Goal: Task Accomplishment & Management: Use online tool/utility

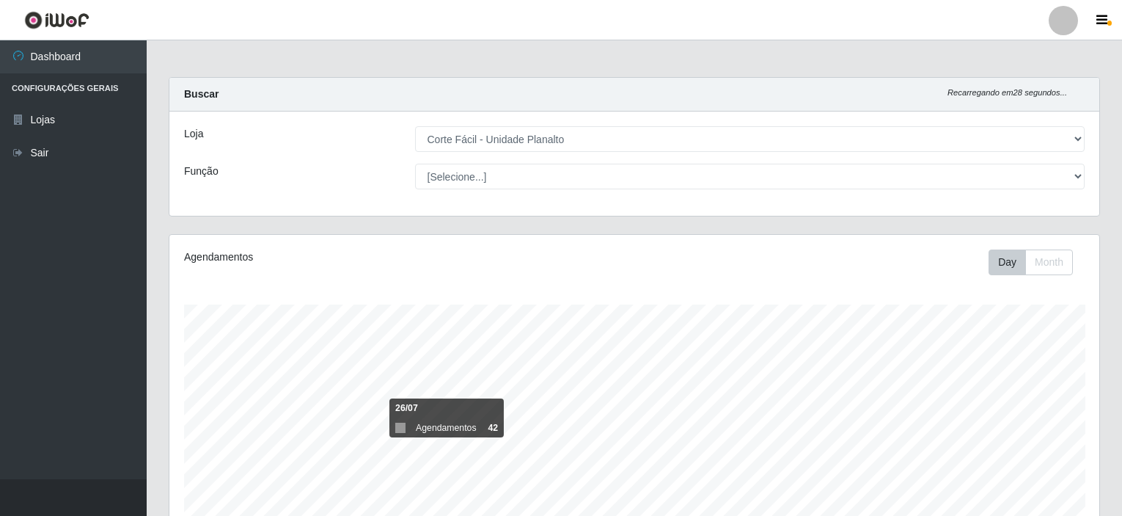
select select "202"
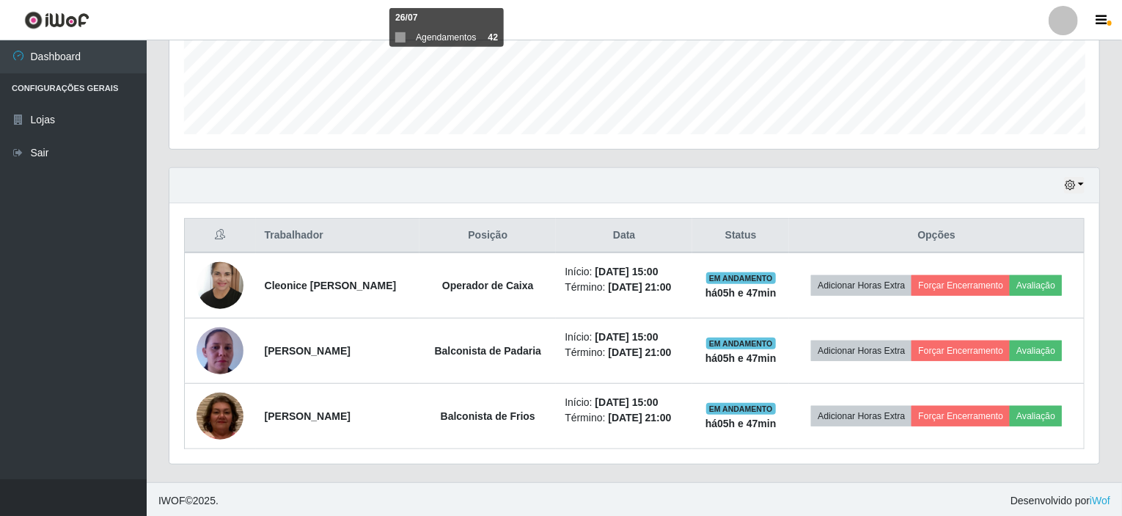
scroll to position [304, 930]
drag, startPoint x: 574, startPoint y: 213, endPoint x: 959, endPoint y: 453, distance: 453.9
click at [952, 460] on div "Trabalhador Posição Data Status Opções Cleonice Marcelino de Lima Operador de C…" at bounding box center [634, 333] width 930 height 260
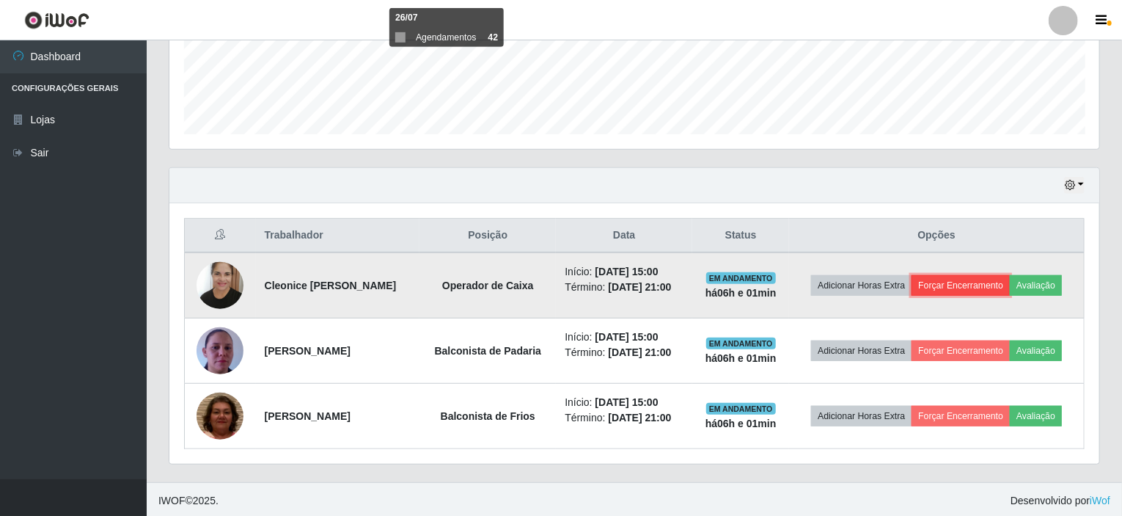
click at [953, 289] on button "Forçar Encerramento" at bounding box center [961, 285] width 98 height 21
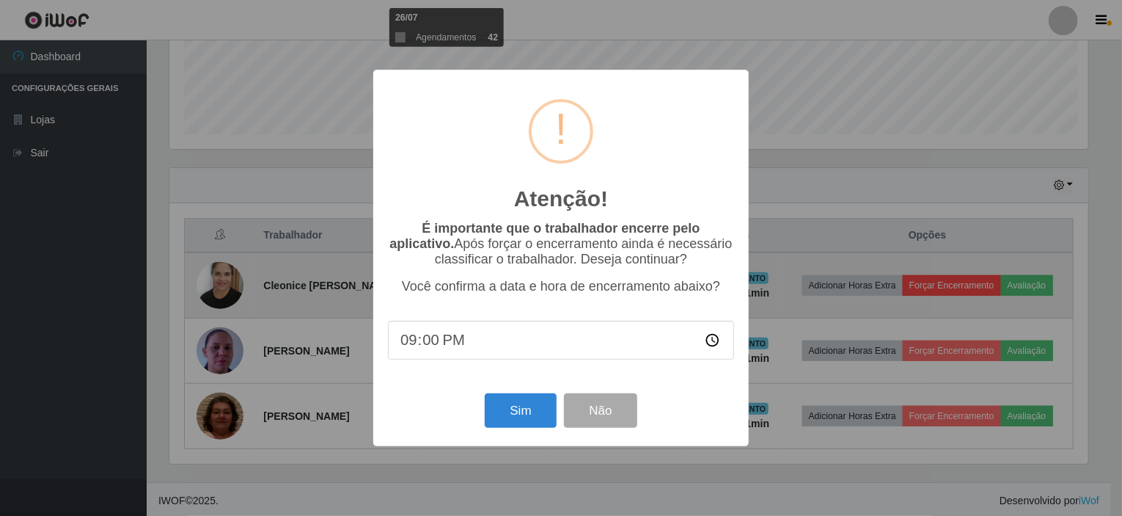
scroll to position [304, 924]
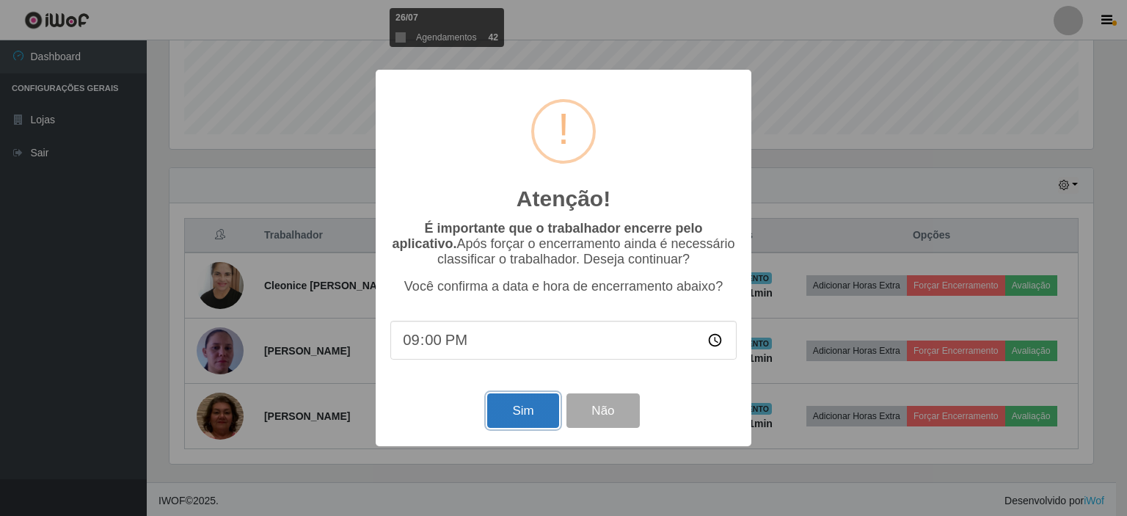
click at [523, 418] on button "Sim" at bounding box center [522, 410] width 71 height 34
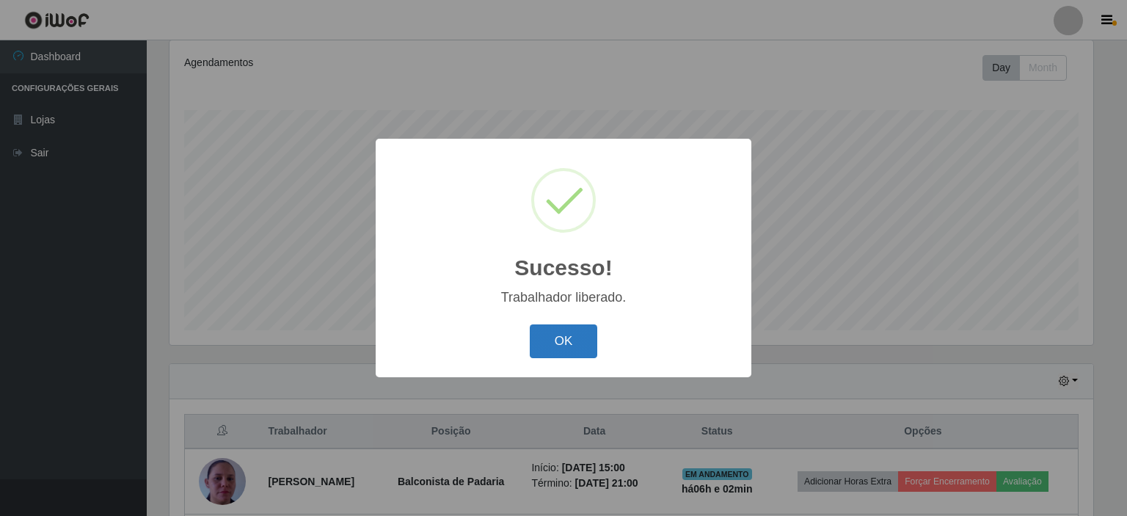
click at [560, 342] on button "OK" at bounding box center [564, 341] width 68 height 34
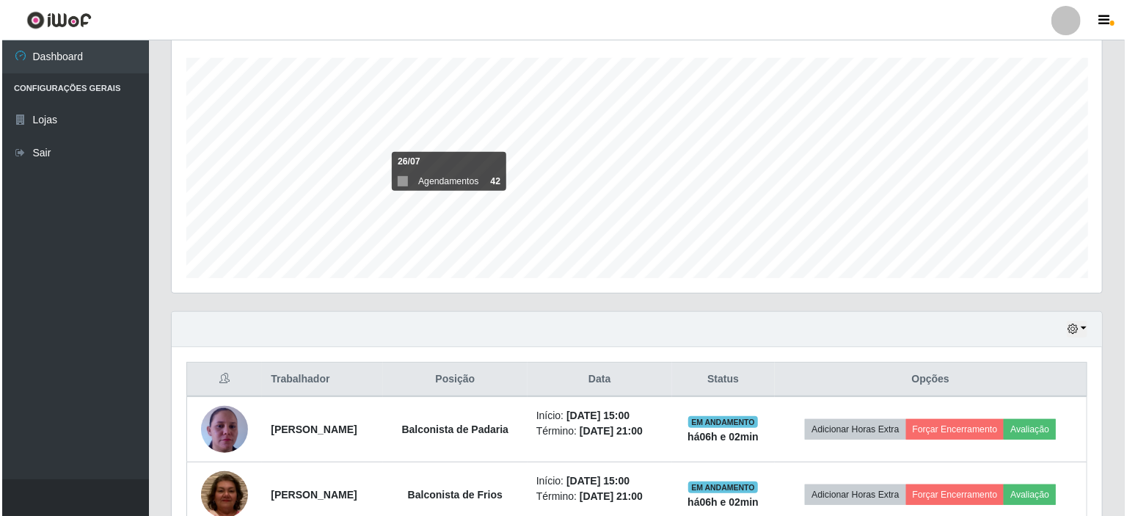
scroll to position [325, 0]
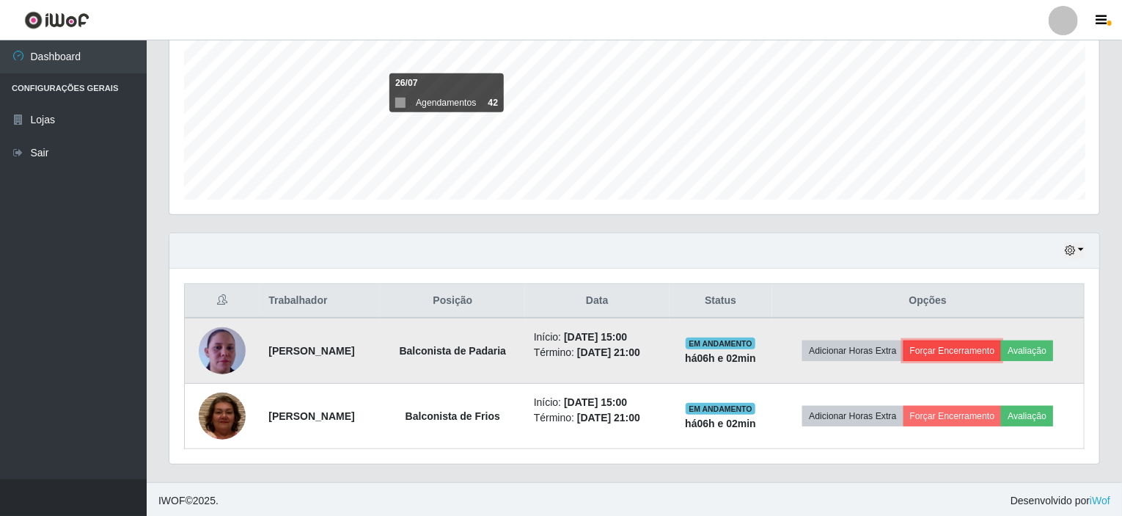
click at [962, 351] on button "Forçar Encerramento" at bounding box center [953, 350] width 98 height 21
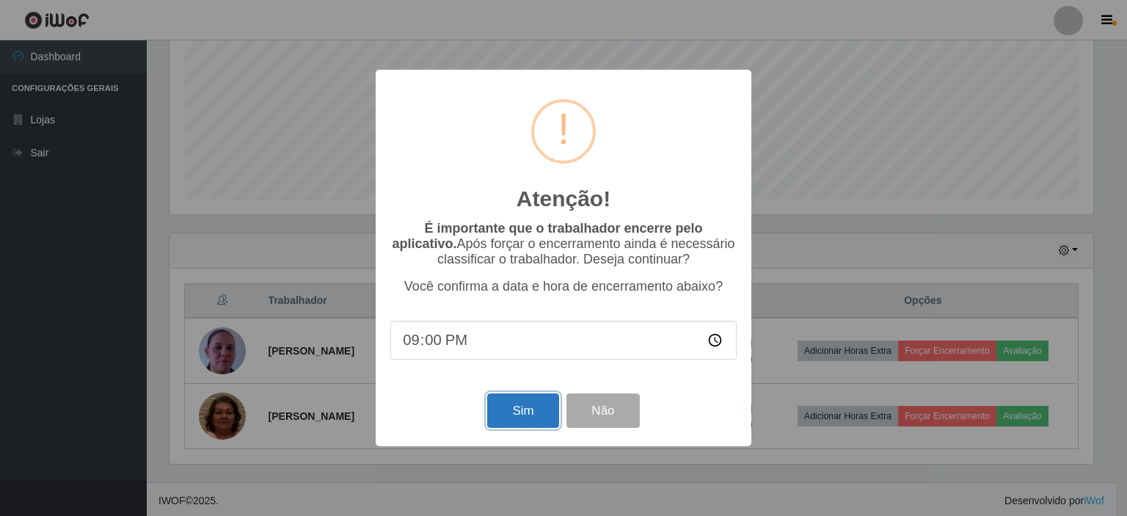
click at [516, 411] on button "Sim" at bounding box center [522, 410] width 71 height 34
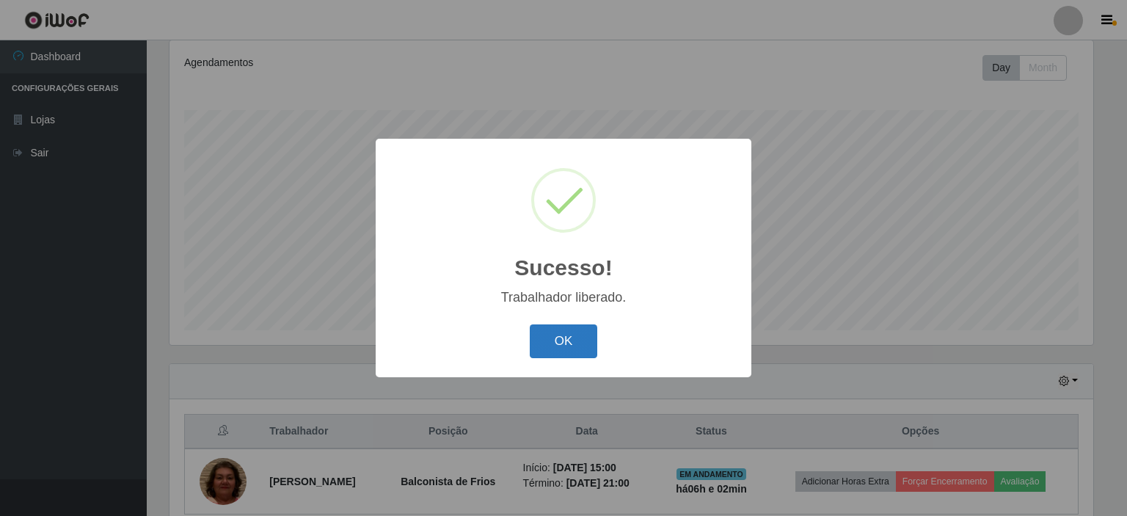
click at [560, 334] on button "OK" at bounding box center [564, 341] width 68 height 34
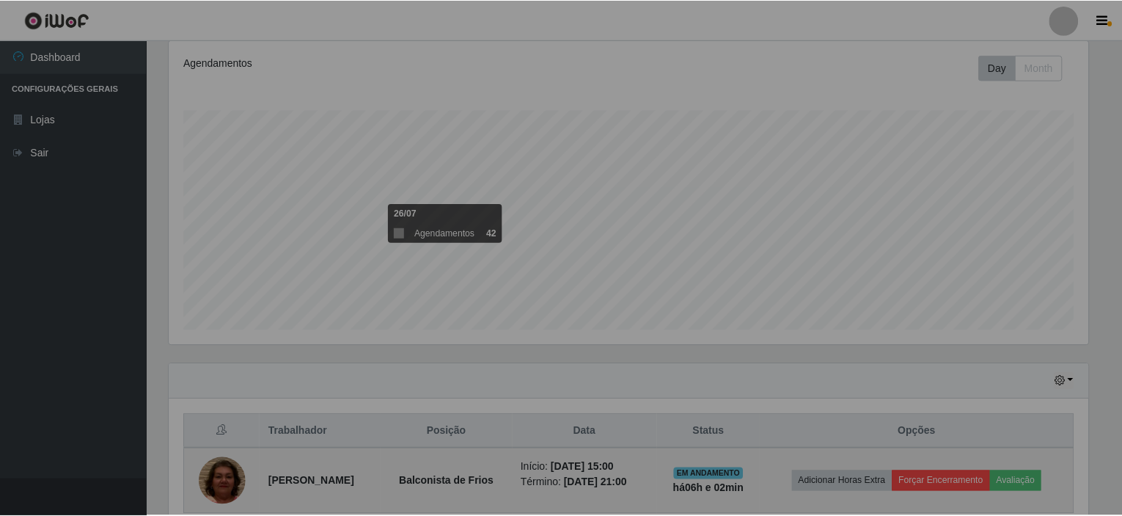
scroll to position [304, 930]
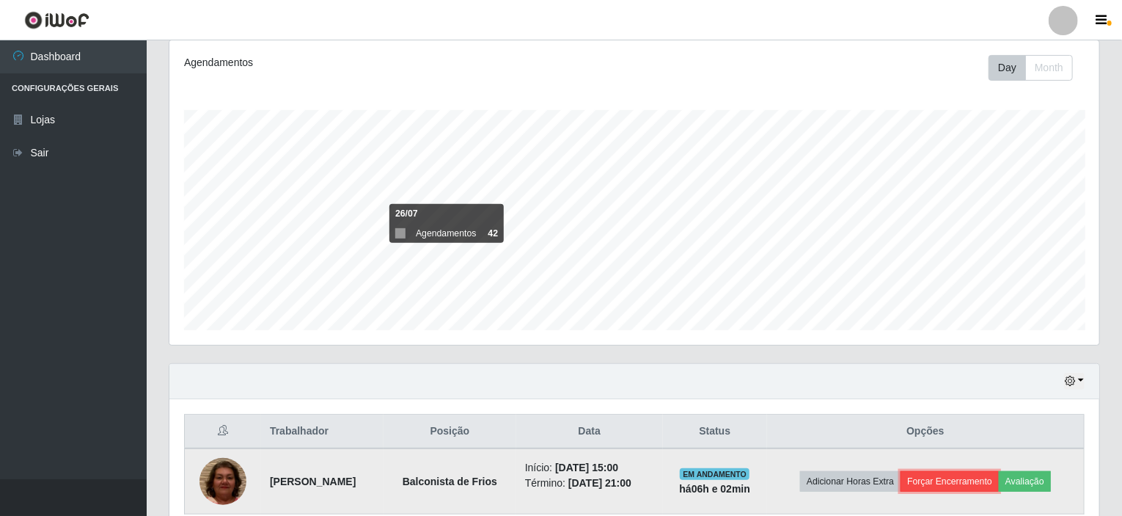
click at [974, 483] on button "Forçar Encerramento" at bounding box center [950, 481] width 98 height 21
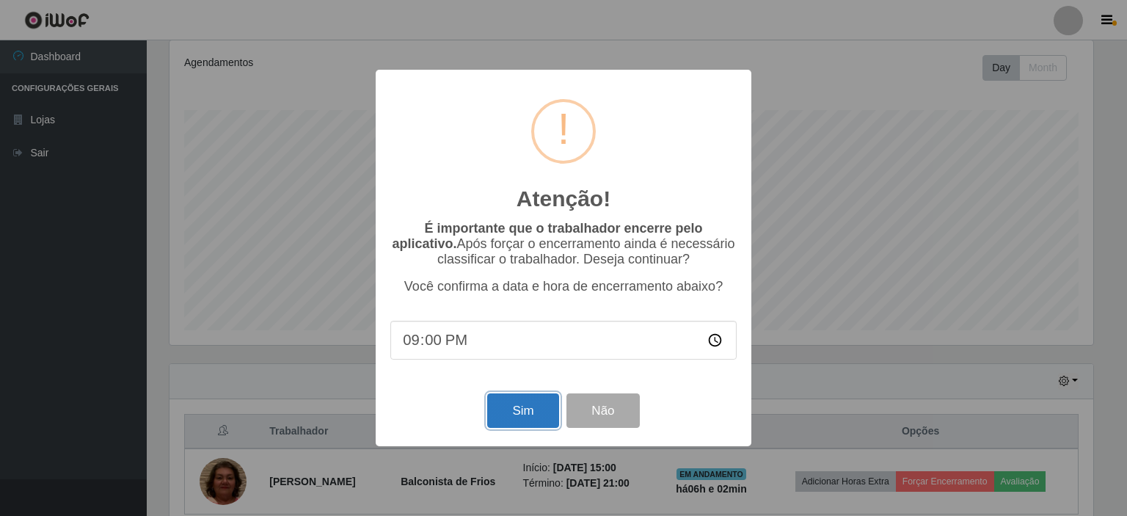
click at [551, 426] on button "Sim" at bounding box center [522, 410] width 71 height 34
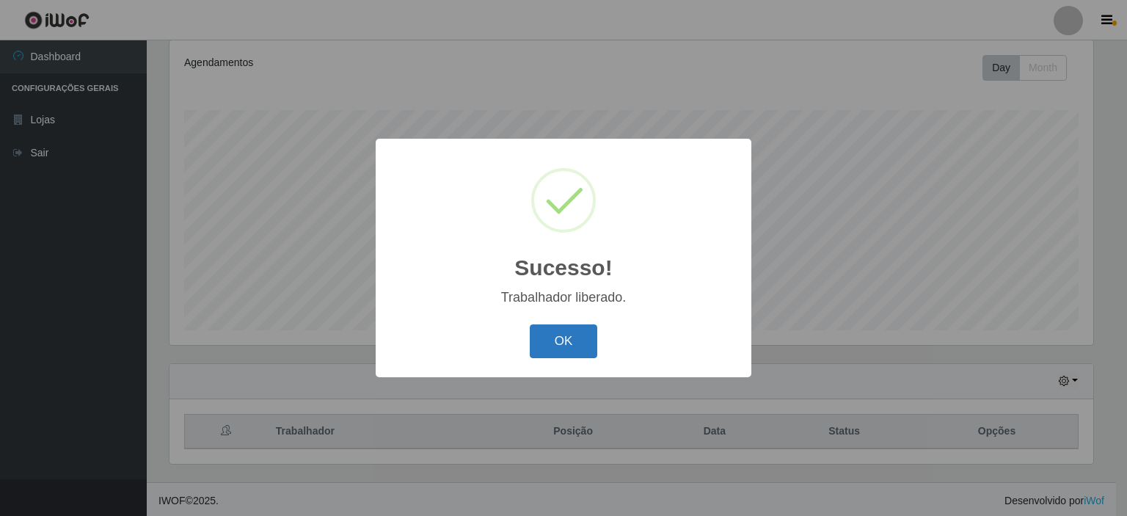
click at [560, 343] on button "OK" at bounding box center [564, 341] width 68 height 34
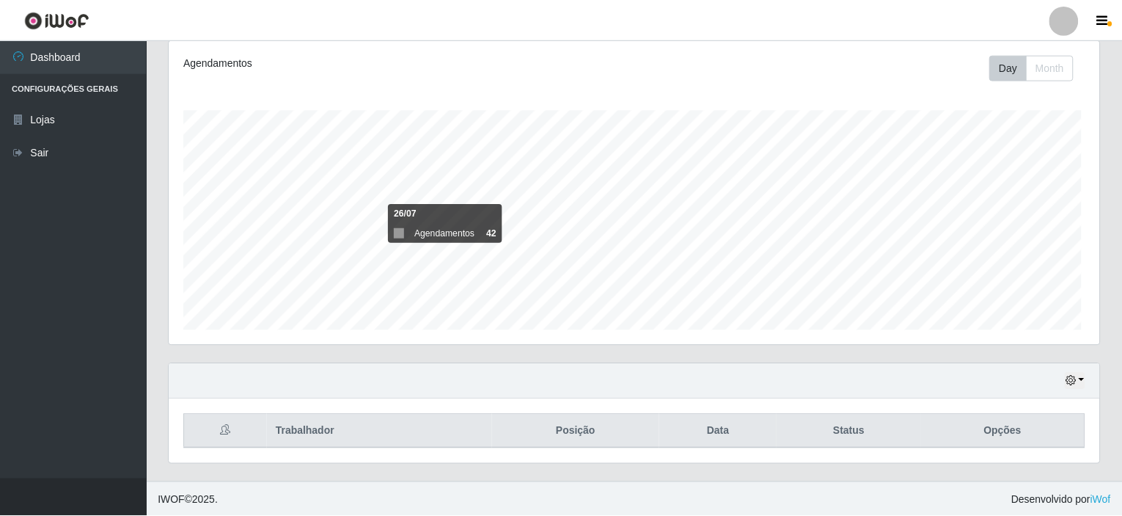
scroll to position [304, 930]
